Goal: Task Accomplishment & Management: Complete application form

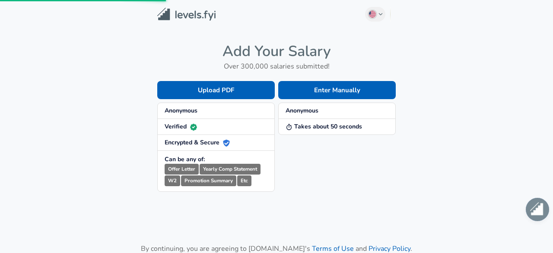
scroll to position [115, 0]
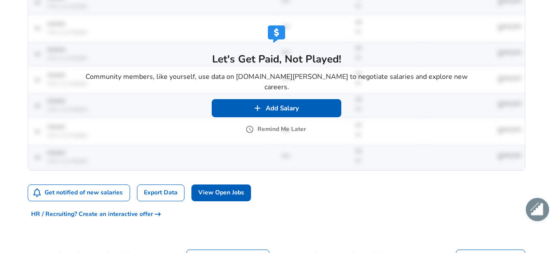
scroll to position [442, 0]
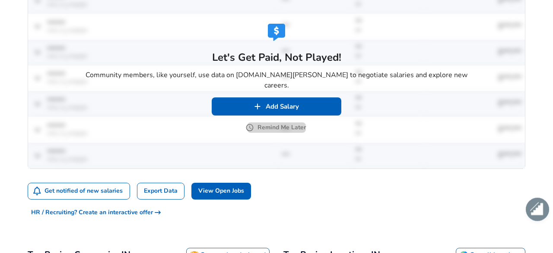
click at [266, 123] on button "Remind Me Later" at bounding box center [276, 128] width 59 height 11
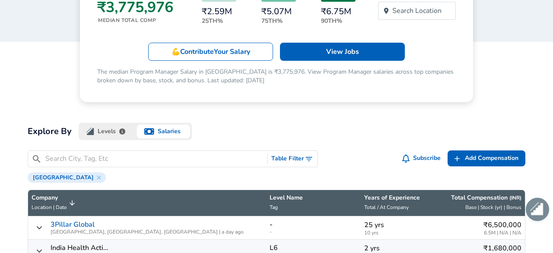
scroll to position [0, 0]
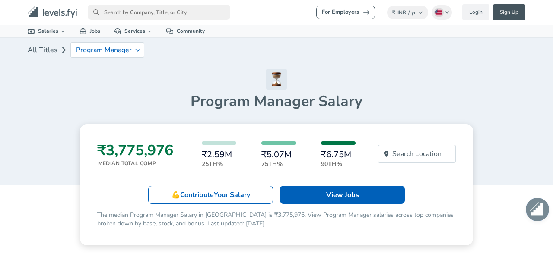
click at [511, 13] on link "Sign Up" at bounding box center [509, 12] width 32 height 16
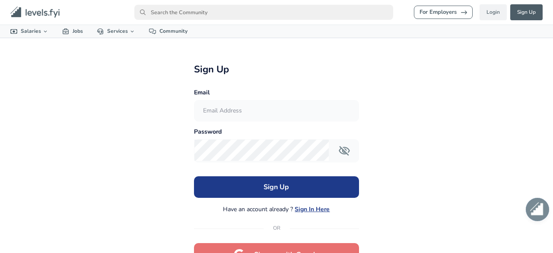
click at [265, 114] on input "text" at bounding box center [276, 111] width 164 height 21
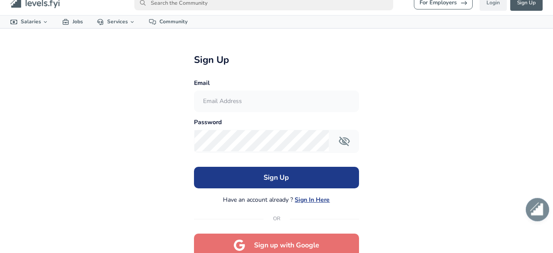
scroll to position [7, 0]
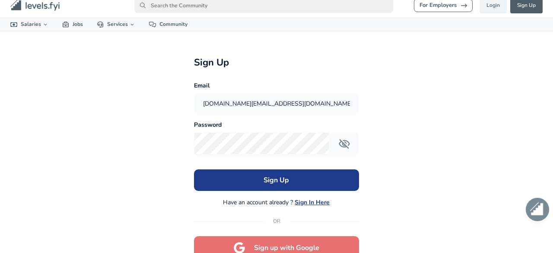
type input "[DOMAIN_NAME][EMAIL_ADDRESS][DOMAIN_NAME]"
click at [194, 170] on button "Sign Up" at bounding box center [276, 181] width 165 height 22
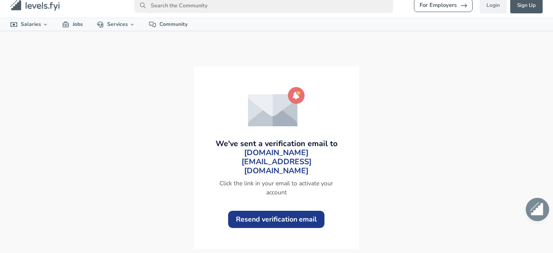
scroll to position [3, 0]
